Goal: Book appointment/travel/reservation

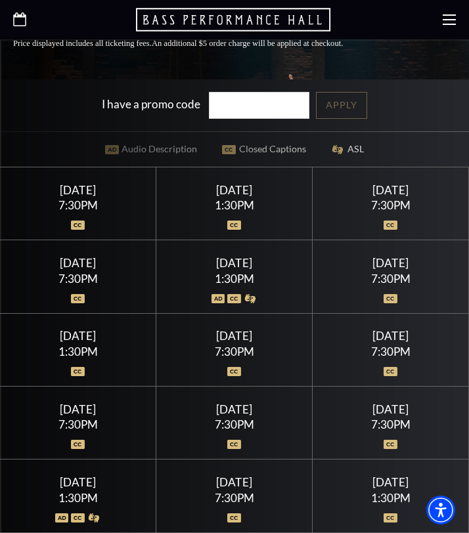
scroll to position [396, 0]
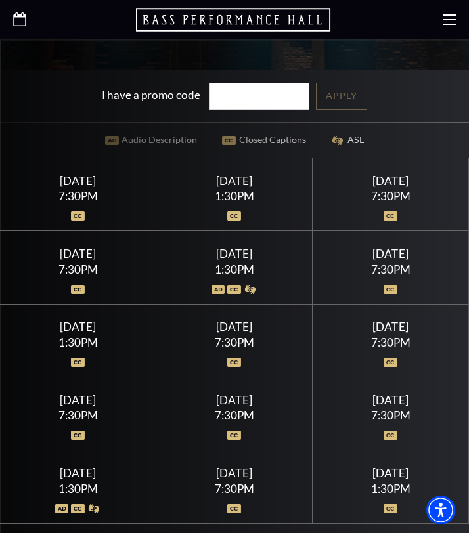
click at [102, 266] on div "7:30PM" at bounding box center [78, 269] width 125 height 11
click at [85, 247] on div "[DATE]" at bounding box center [78, 254] width 125 height 14
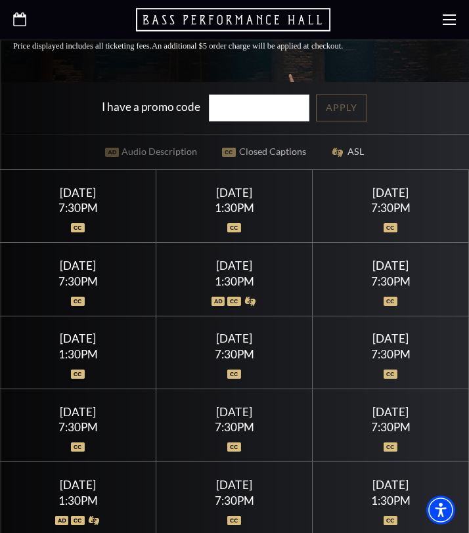
scroll to position [382, 0]
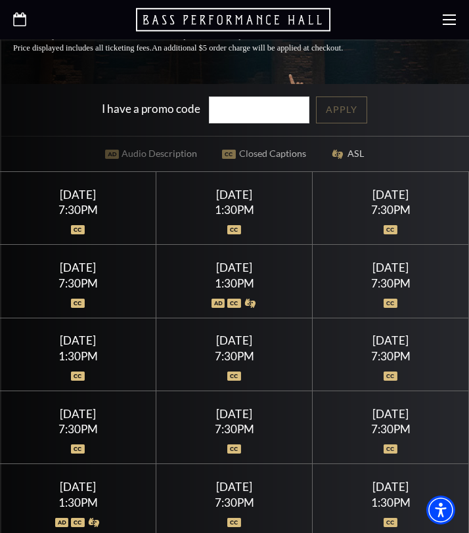
click at [68, 314] on div "Friday July 17 7:30PM" at bounding box center [78, 281] width 156 height 73
click at [69, 291] on div at bounding box center [78, 295] width 125 height 13
click at [67, 266] on div "[DATE]" at bounding box center [78, 268] width 125 height 14
click at [74, 290] on div at bounding box center [78, 295] width 125 height 13
click at [75, 287] on div "7:30PM" at bounding box center [78, 283] width 125 height 11
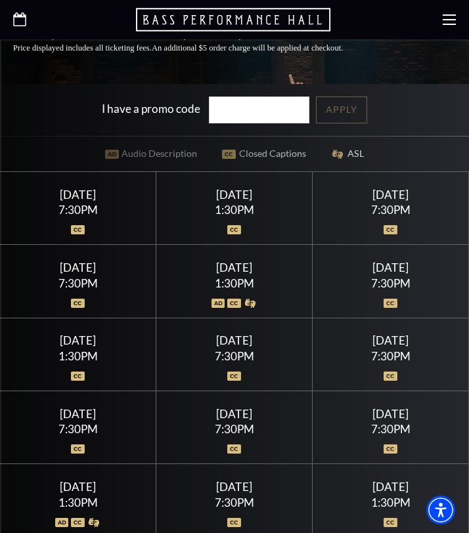
click at [277, 267] on div "[DATE]" at bounding box center [234, 268] width 125 height 14
